Goal: Transaction & Acquisition: Purchase product/service

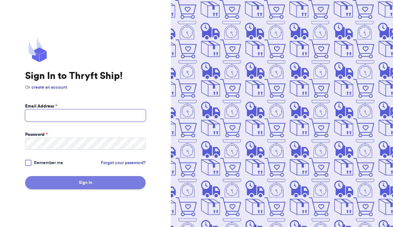
type input "[EMAIL_ADDRESS][DOMAIN_NAME]"
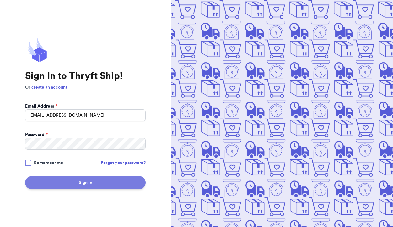
click at [97, 184] on button "Sign In" at bounding box center [85, 182] width 121 height 13
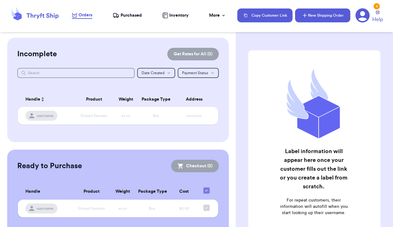
click at [317, 20] on button "New Shipping Order" at bounding box center [322, 15] width 55 height 14
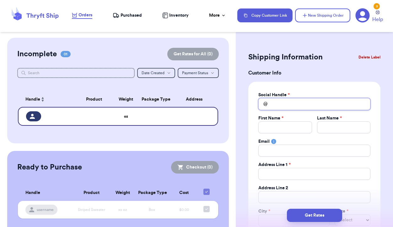
click at [278, 106] on input "Total Amount Paid" at bounding box center [315, 104] width 112 height 12
type input "m"
type input "me"
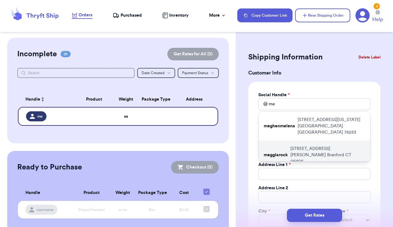
click at [279, 152] on p "megglarock" at bounding box center [276, 155] width 24 height 6
type input "megglarock"
type input "Megg"
type input "[PERSON_NAME]"
type input "[STREET_ADDRESS][PERSON_NAME]"
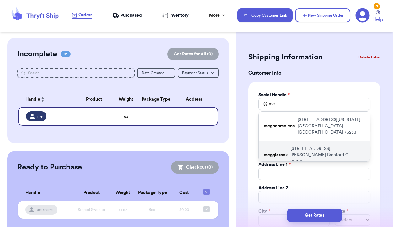
type input "Branford"
select select "CT"
type input "06405"
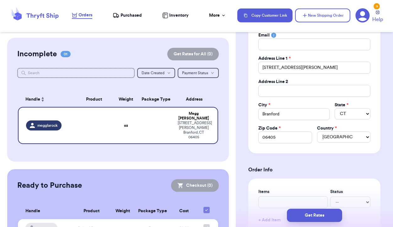
scroll to position [113, 0]
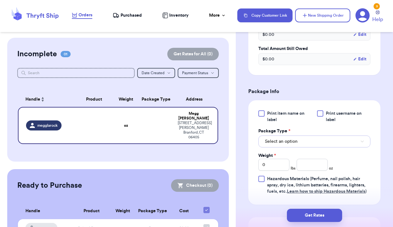
click at [318, 143] on button "Select an option" at bounding box center [315, 141] width 112 height 12
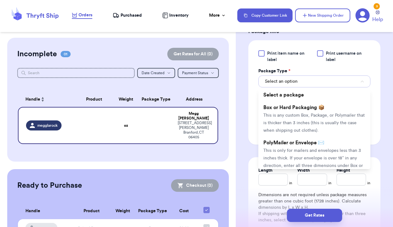
scroll to position [382, 0]
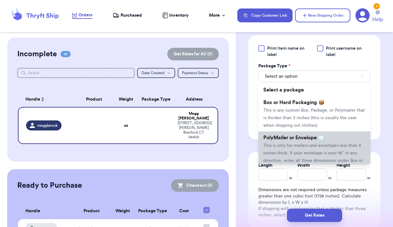
click at [316, 143] on span "This is only for mailers and envelopes less than 3 inches thick. If your envelo…" at bounding box center [314, 156] width 100 height 27
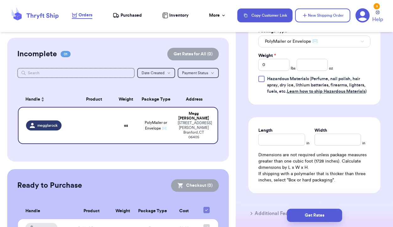
scroll to position [418, 0]
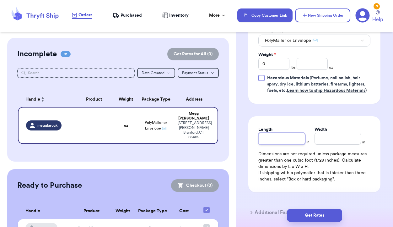
click at [289, 138] on input "Length" at bounding box center [282, 139] width 47 height 12
type input "9"
click at [331, 140] on input "Width *" at bounding box center [338, 139] width 47 height 12
type input "8"
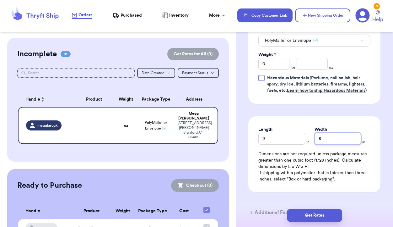
type input "8"
click at [307, 66] on input "number" at bounding box center [312, 64] width 31 height 12
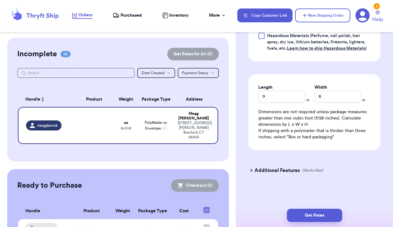
scroll to position [460, 0]
type input "12"
click at [317, 216] on button "Get Rates" at bounding box center [314, 215] width 55 height 13
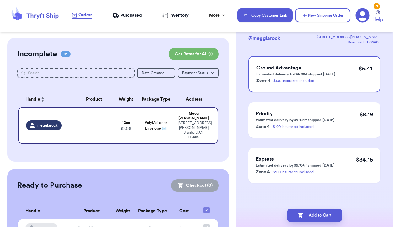
scroll to position [0, 0]
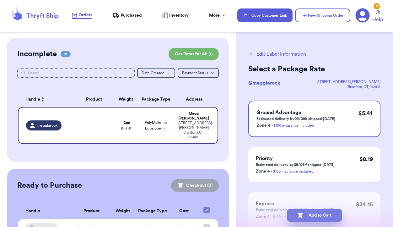
click at [322, 211] on button "Add to Cart" at bounding box center [314, 215] width 55 height 13
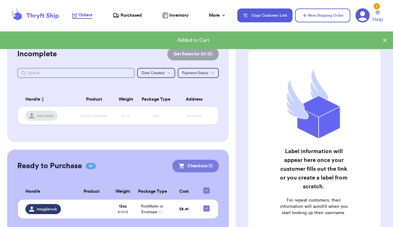
click at [200, 164] on button "Checkout ( 1 )" at bounding box center [196, 166] width 47 height 13
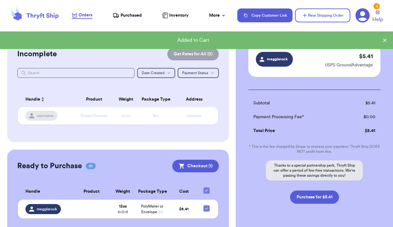
scroll to position [54, 0]
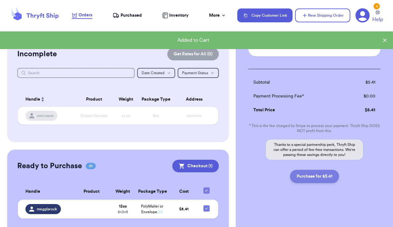
click at [311, 179] on button "Purchase for $5.41" at bounding box center [314, 176] width 49 height 13
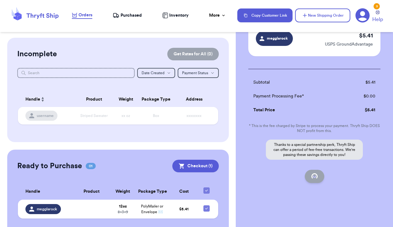
checkbox input "false"
checkbox input "true"
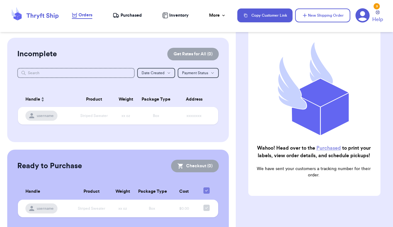
click at [128, 16] on span "Purchased" at bounding box center [131, 15] width 21 height 6
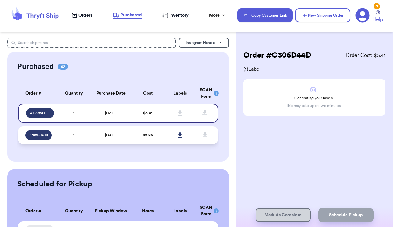
click at [126, 134] on td "[DATE]" at bounding box center [111, 135] width 42 height 18
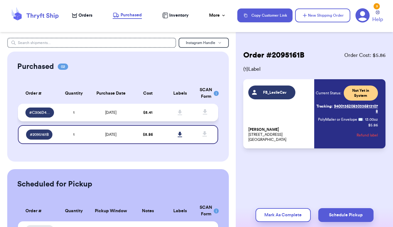
click at [132, 111] on td "[DATE]" at bounding box center [111, 113] width 42 height 18
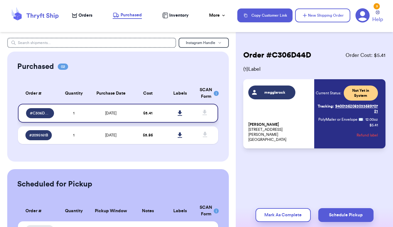
click at [180, 113] on icon at bounding box center [180, 112] width 4 height 5
